Goal: Transaction & Acquisition: Purchase product/service

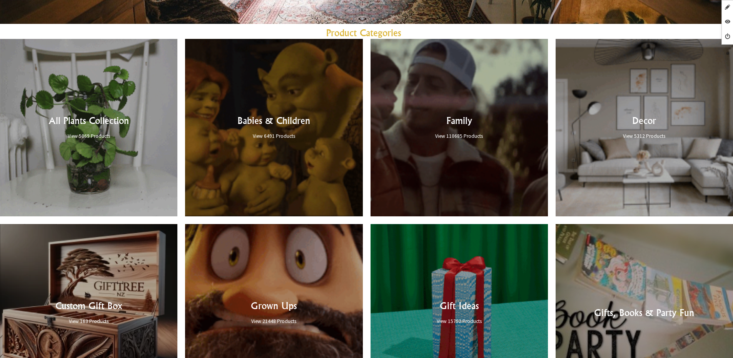
click at [442, 126] on link at bounding box center [458, 127] width 177 height 177
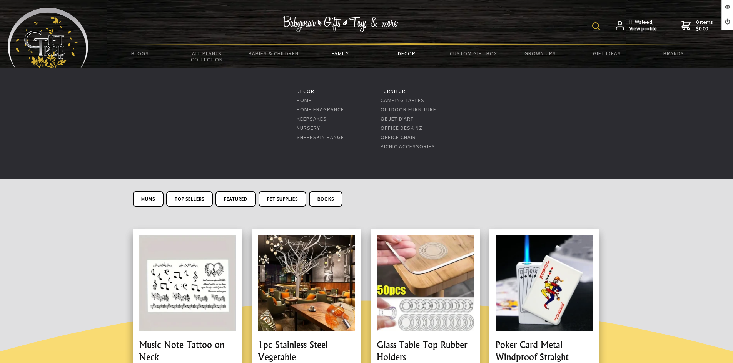
click at [414, 55] on link "Decor" at bounding box center [406, 53] width 67 height 16
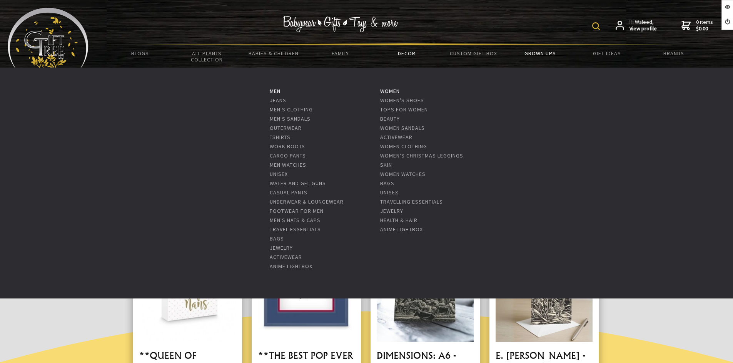
click at [541, 51] on link "Grown Ups" at bounding box center [540, 53] width 67 height 16
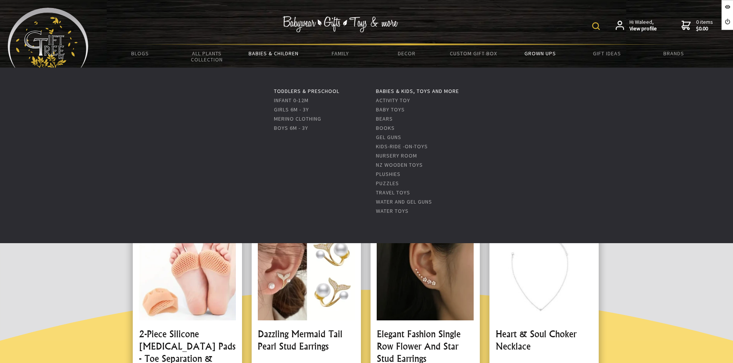
click at [273, 54] on link "Babies & Children" at bounding box center [273, 53] width 67 height 16
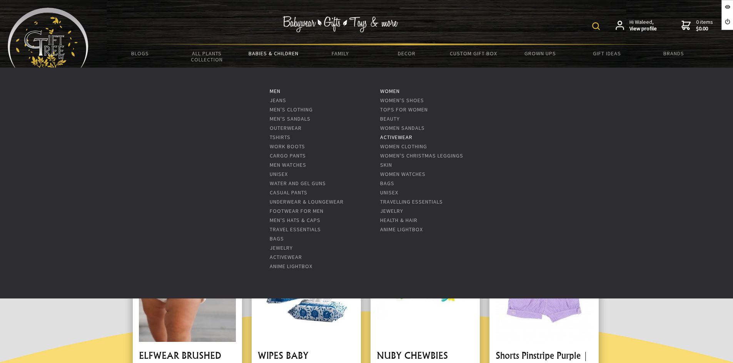
click at [397, 138] on link "ActiveWear" at bounding box center [396, 137] width 32 height 7
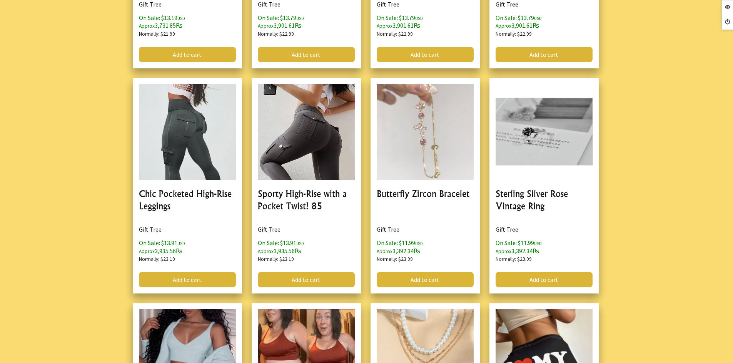
scroll to position [1385, 0]
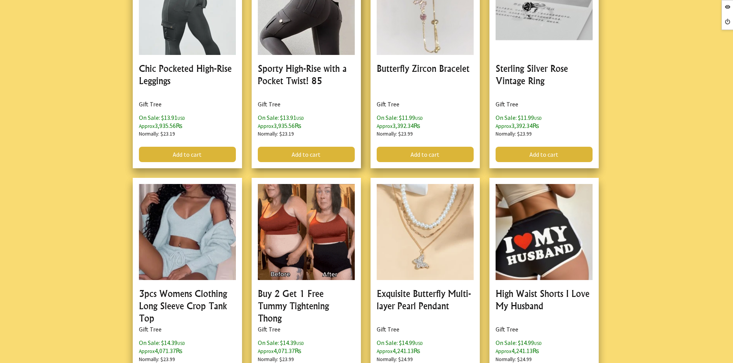
click at [333, 92] on link at bounding box center [306, 61] width 109 height 216
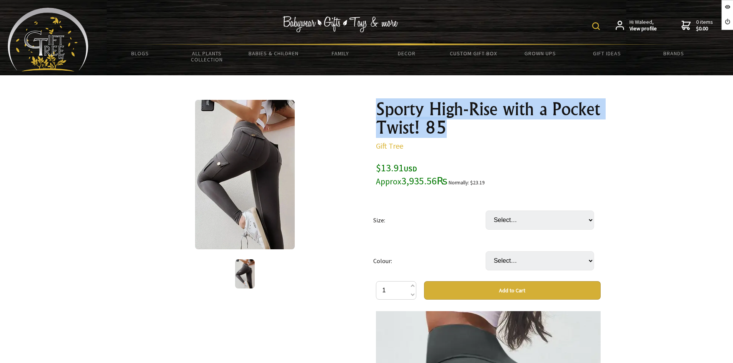
drag, startPoint x: 456, startPoint y: 130, endPoint x: 380, endPoint y: 111, distance: 78.9
click at [380, 112] on h1 "Sporty High-Rise with a Pocket Twist! 85" at bounding box center [488, 118] width 225 height 37
copy h1 "Sporty High-Rise with a Pocket Twist! 85"
